Goal: Task Accomplishment & Management: Manage account settings

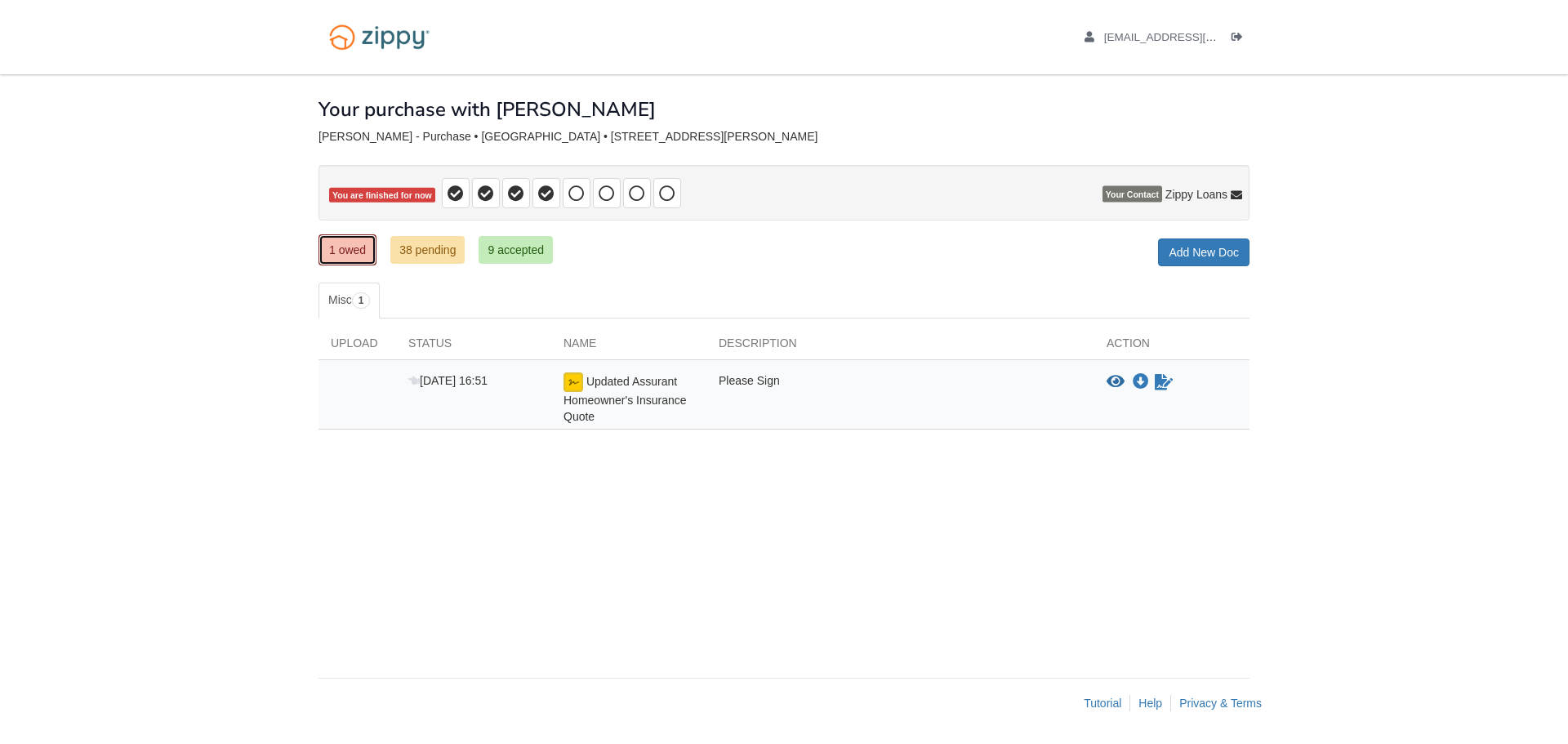
click at [356, 247] on link "1 owed" at bounding box center [347, 250] width 58 height 31
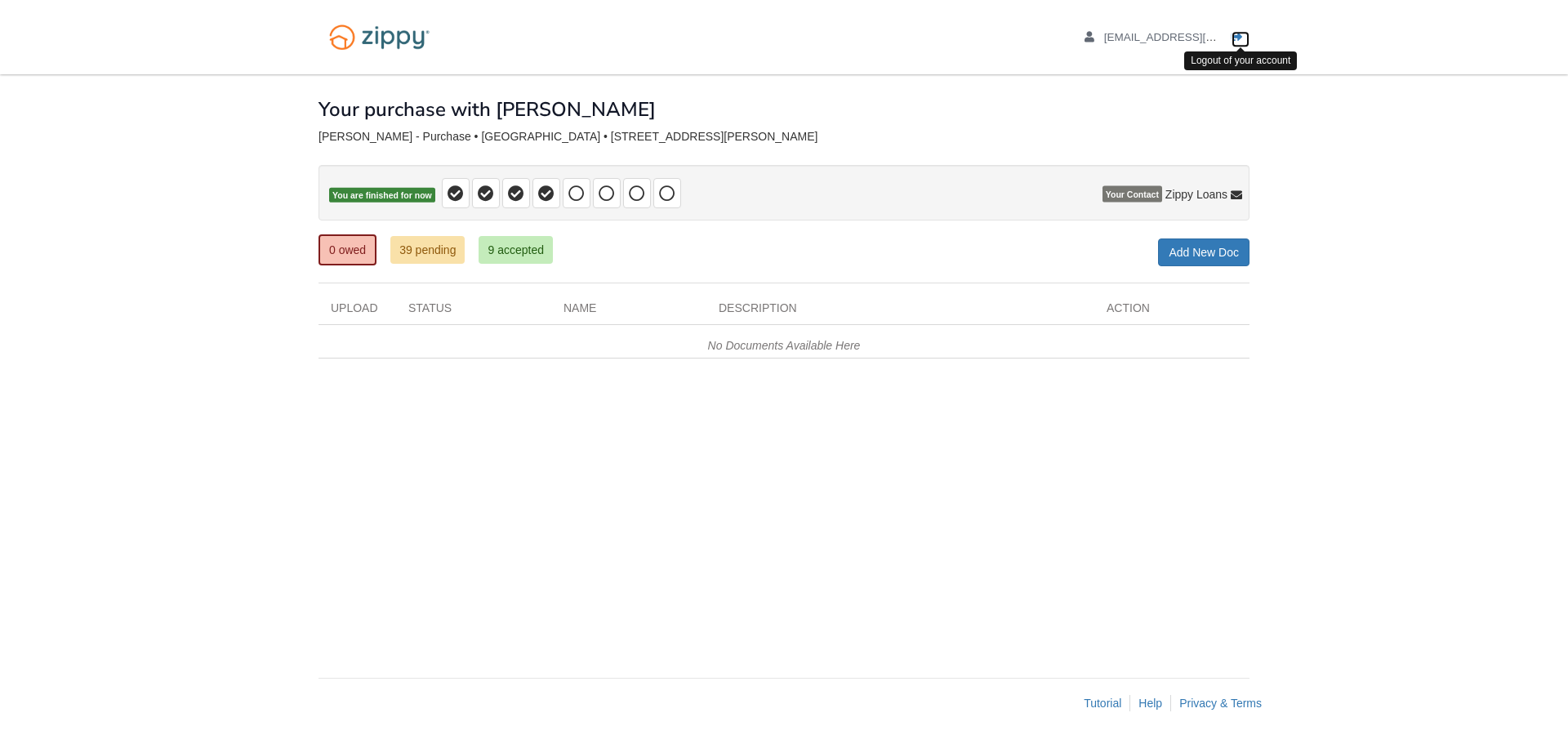
click at [1238, 36] on icon "Log out" at bounding box center [1237, 38] width 11 height 11
